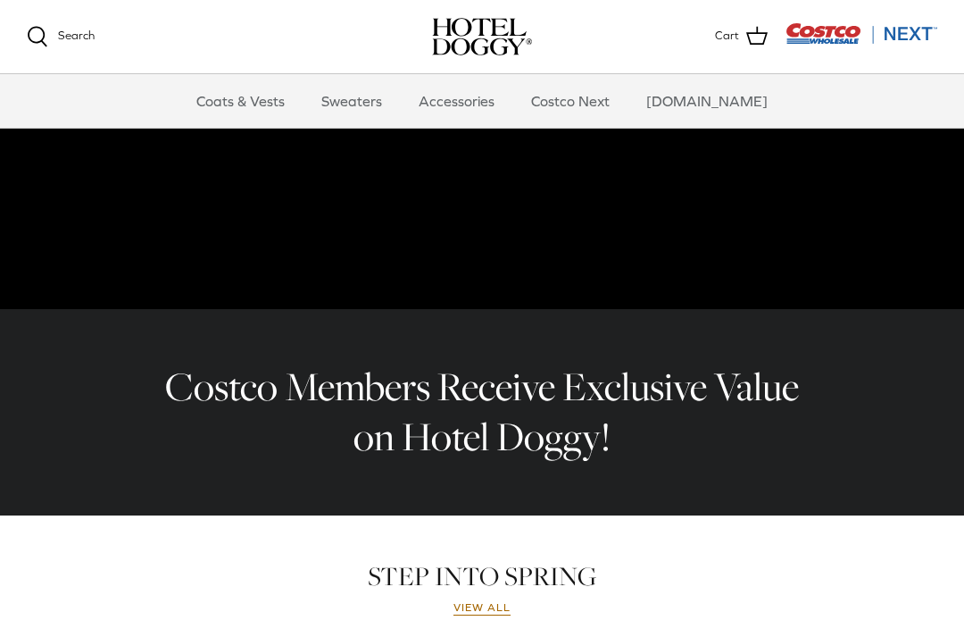
scroll to position [346, 0]
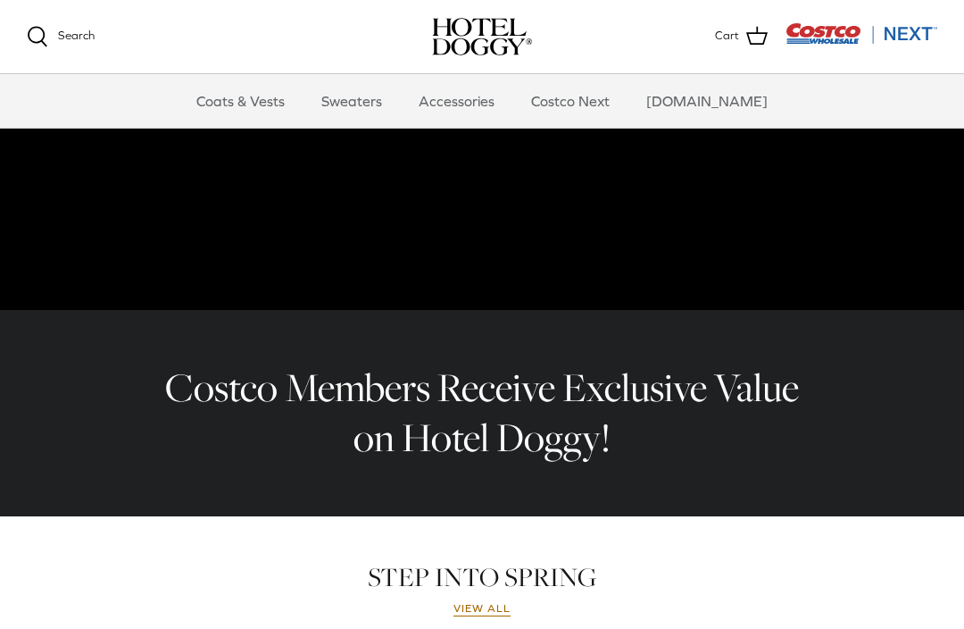
click at [266, 100] on link "Coats & Vests" at bounding box center [240, 101] width 121 height 54
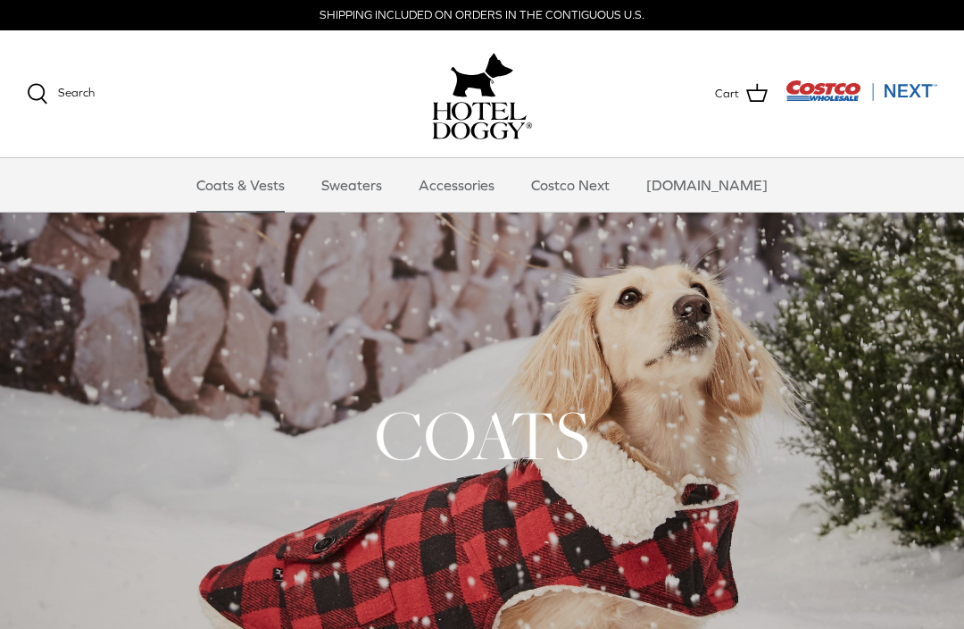
click at [482, 202] on link "Accessories" at bounding box center [457, 185] width 108 height 54
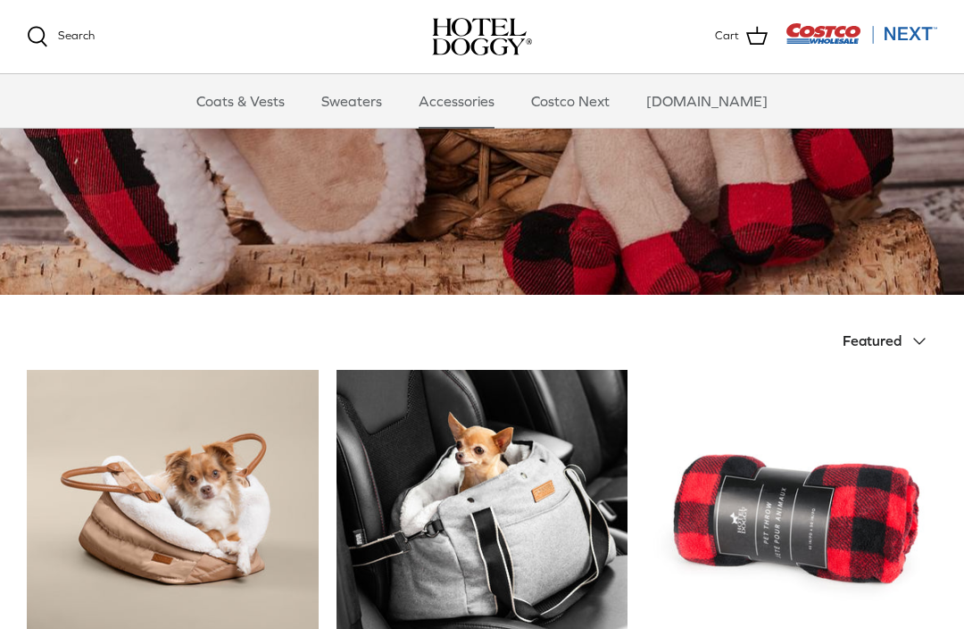
scroll to position [187, 0]
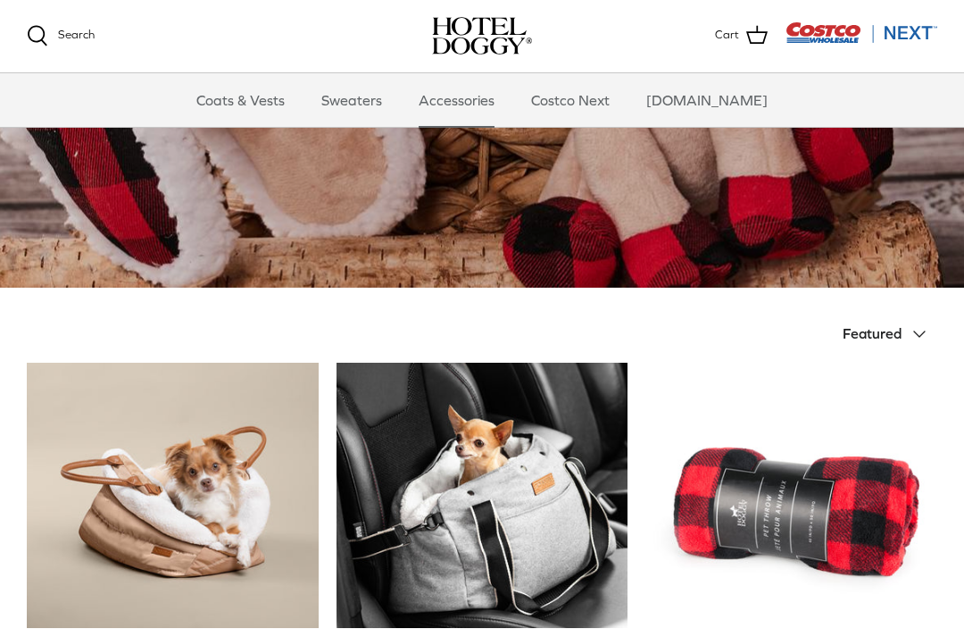
click at [481, 101] on link "Accessories" at bounding box center [457, 101] width 108 height 54
